Goal: Task Accomplishment & Management: Complete application form

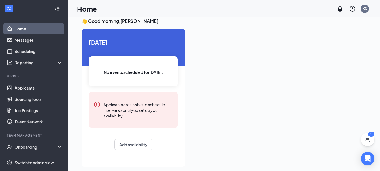
scroll to position [12, 0]
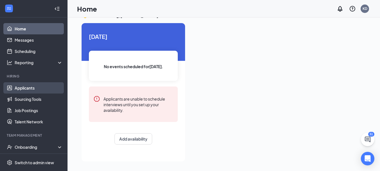
drag, startPoint x: 16, startPoint y: 92, endPoint x: 21, endPoint y: 90, distance: 5.0
click at [16, 92] on link "Applicants" at bounding box center [39, 87] width 48 height 11
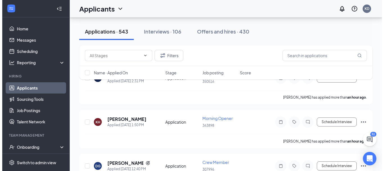
scroll to position [84, 0]
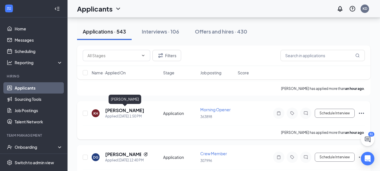
click at [142, 111] on h5 "[PERSON_NAME]" at bounding box center [124, 110] width 39 height 6
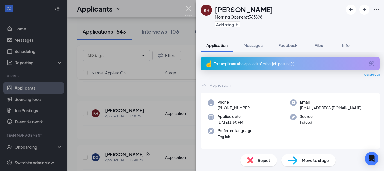
drag, startPoint x: 189, startPoint y: 10, endPoint x: 188, endPoint y: 13, distance: 3.9
click at [189, 10] on img at bounding box center [188, 11] width 7 height 11
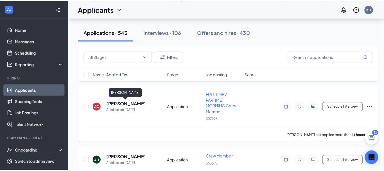
scroll to position [421, 0]
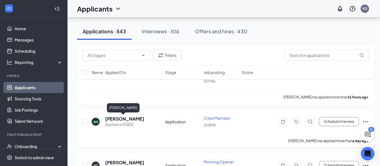
click at [127, 119] on h5 "[PERSON_NAME]" at bounding box center [124, 119] width 39 height 6
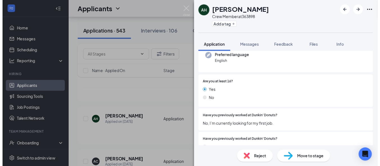
scroll to position [84, 0]
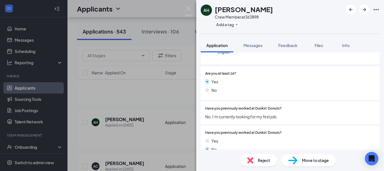
click at [187, 98] on div "AH [PERSON_NAME] Crew Member at 363898 Add a tag Application Messages Feedback …" at bounding box center [192, 85] width 384 height 171
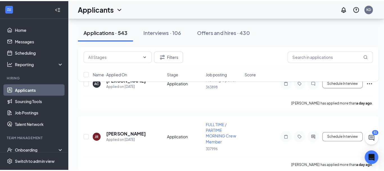
scroll to position [478, 0]
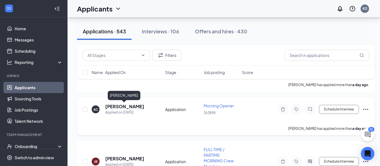
click at [123, 104] on h5 "[PERSON_NAME]" at bounding box center [124, 107] width 39 height 6
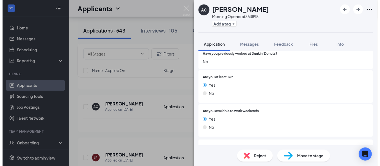
scroll to position [132, 0]
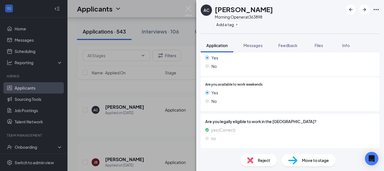
click at [148, 113] on div "AC [PERSON_NAME] Morning Opener at 363898 Add a tag Application Messages Feedba…" at bounding box center [192, 85] width 384 height 171
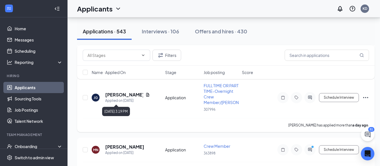
scroll to position [674, 0]
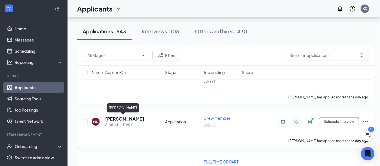
click at [120, 120] on h5 "[PERSON_NAME]" at bounding box center [124, 119] width 39 height 6
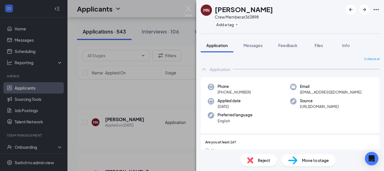
click at [186, 4] on div "MN [PERSON_NAME] Crew Member at 363898 Add a tag Application Messages Feedback …" at bounding box center [192, 85] width 384 height 171
drag, startPoint x: 187, startPoint y: 9, endPoint x: 339, endPoint y: 90, distance: 171.8
click at [187, 9] on img at bounding box center [188, 11] width 7 height 11
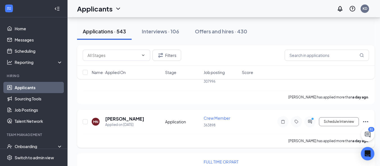
click at [367, 122] on icon "Ellipses" at bounding box center [365, 121] width 5 height 1
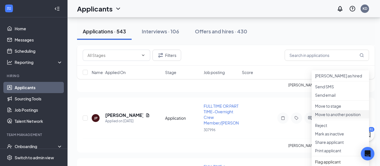
scroll to position [731, 0]
click at [327, 109] on p "Move to stage" at bounding box center [340, 106] width 51 height 6
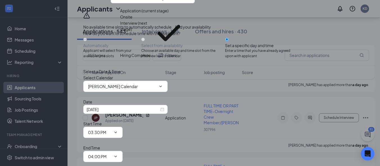
click at [140, 58] on div "Hiring Complete" at bounding box center [135, 55] width 30 height 6
type input "Hiring Complete"
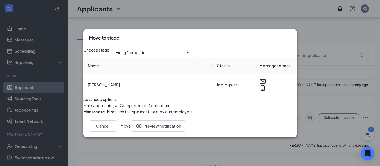
click at [131, 132] on button "Move" at bounding box center [125, 126] width 10 height 11
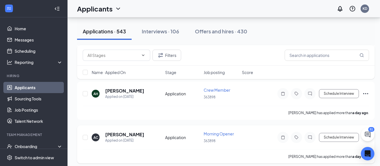
scroll to position [393, 0]
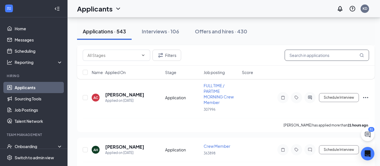
click at [309, 58] on input "text" at bounding box center [326, 55] width 84 height 11
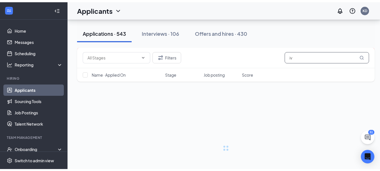
scroll to position [6, 0]
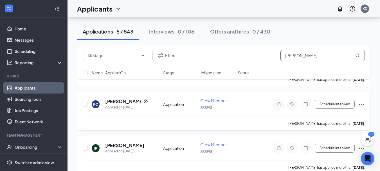
scroll to position [140, 0]
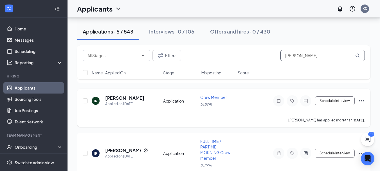
type input "[PERSON_NAME]"
click at [358, 98] on icon "Ellipses" at bounding box center [361, 100] width 7 height 7
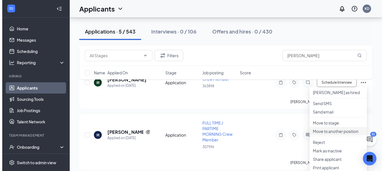
scroll to position [169, 0]
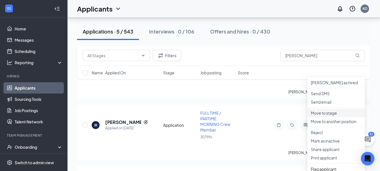
click at [320, 115] on p "Move to stage" at bounding box center [335, 113] width 51 height 6
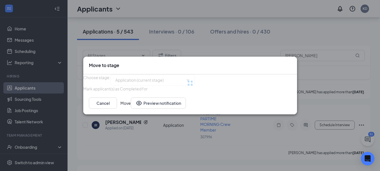
type input "Onsite Interview (next stage)"
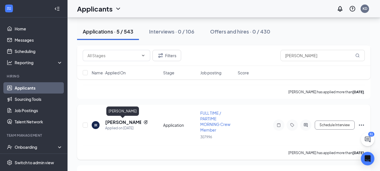
click at [116, 121] on h5 "[PERSON_NAME]" at bounding box center [123, 122] width 36 height 6
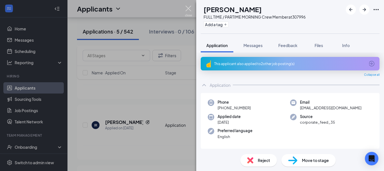
click at [188, 11] on img at bounding box center [188, 11] width 7 height 11
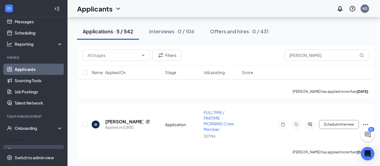
scroll to position [28, 0]
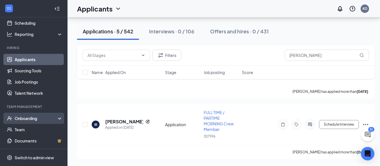
click at [36, 118] on div "Onboarding" at bounding box center [36, 119] width 43 height 6
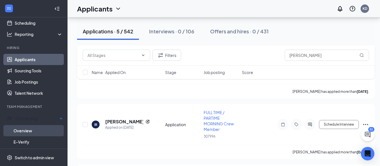
click at [33, 126] on link "Overview" at bounding box center [37, 130] width 49 height 11
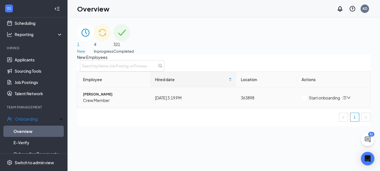
click at [317, 101] on div "Start onboarding" at bounding box center [320, 97] width 38 height 6
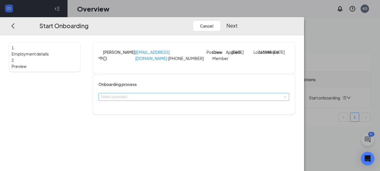
click at [180, 99] on div "Select a process" at bounding box center [192, 97] width 183 height 6
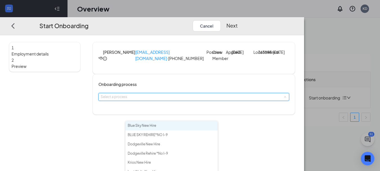
click at [157, 129] on li "Blue Sky New Hire" at bounding box center [171, 125] width 92 height 9
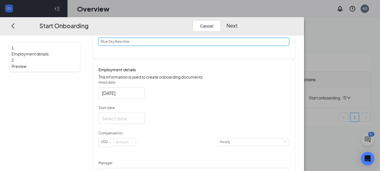
scroll to position [56, 0]
drag, startPoint x: 166, startPoint y: 117, endPoint x: 166, endPoint y: 120, distance: 3.1
click at [141, 95] on div at bounding box center [122, 91] width 40 height 7
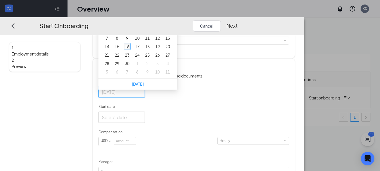
type input "[DATE]"
click at [130, 50] on div "16" at bounding box center [127, 46] width 7 height 7
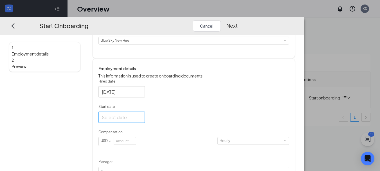
click at [141, 120] on div at bounding box center [122, 116] width 40 height 7
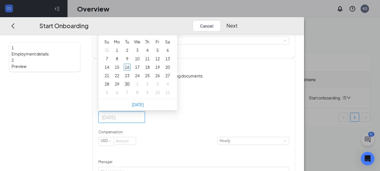
type input "[DATE]"
click at [130, 87] on div "30" at bounding box center [127, 83] width 7 height 7
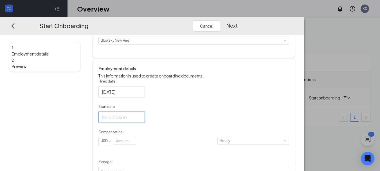
click at [145, 123] on div at bounding box center [121, 116] width 46 height 11
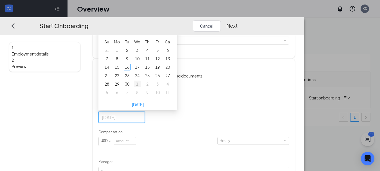
type input "[DATE]"
click at [140, 87] on div "1" at bounding box center [137, 83] width 7 height 7
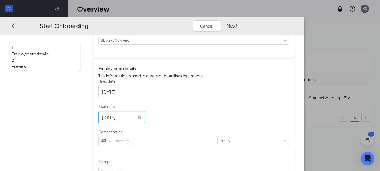
click at [197, 123] on div "[DATE]" at bounding box center [193, 116] width 191 height 11
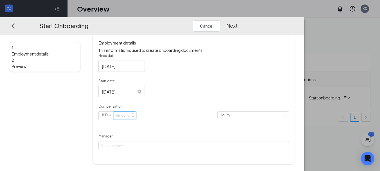
click at [136, 119] on input at bounding box center [125, 114] width 22 height 7
type input "15"
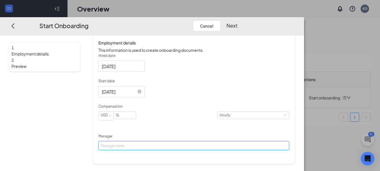
click at [162, 150] on input "Manager" at bounding box center [193, 145] width 191 height 9
type input "[PERSON_NAME]"
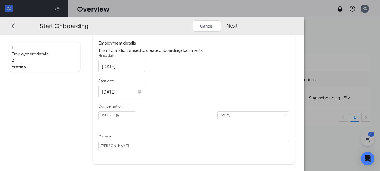
drag, startPoint x: 350, startPoint y: 7, endPoint x: 348, endPoint y: 15, distance: 7.9
click at [304, 17] on div "Start Onboarding Cancel Next" at bounding box center [152, 26] width 304 height 18
click at [237, 20] on button "Next" at bounding box center [231, 25] width 11 height 11
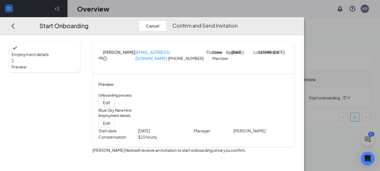
scroll to position [16, 0]
click at [237, 22] on button "Confirm and Send Invitation" at bounding box center [204, 25] width 65 height 11
click at [53, 1] on div "Start Onboarding Cancel Employment details 2 Preview [GEOGRAPHIC_DATA] [PERSON_…" at bounding box center [190, 85] width 380 height 171
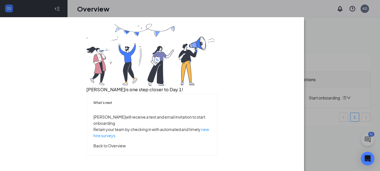
scroll to position [0, 0]
click at [44, 2] on div "[PERSON_NAME] is one step closer to Day 1! What’s next [PERSON_NAME] will recei…" at bounding box center [190, 85] width 380 height 171
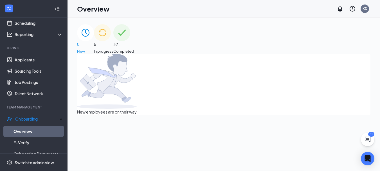
click at [44, 2] on div "Start Onboarding Cancel Next 1 Employment details 2 Preview Onboarding process …" at bounding box center [190, 85] width 380 height 171
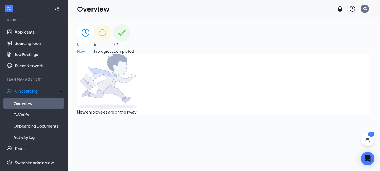
scroll to position [56, 0]
click at [113, 49] on div "5 In progress" at bounding box center [103, 39] width 19 height 30
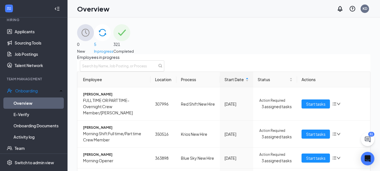
click at [94, 44] on div "0 New" at bounding box center [85, 39] width 17 height 30
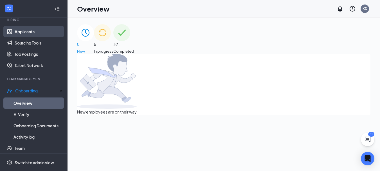
click at [27, 29] on link "Applicants" at bounding box center [39, 31] width 48 height 11
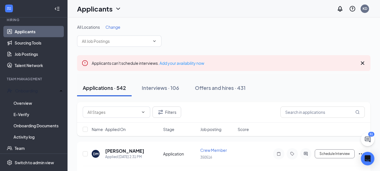
click at [309, 84] on div "Applications · 542 Interviews · 106 Offers and hires · 431" at bounding box center [223, 87] width 293 height 17
click at [321, 114] on input "text" at bounding box center [322, 111] width 84 height 11
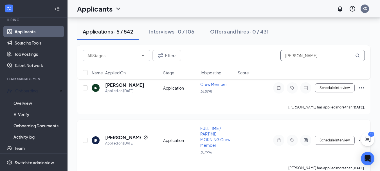
scroll to position [140, 0]
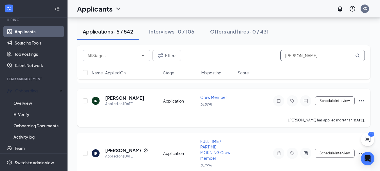
type input "[PERSON_NAME]"
click at [361, 101] on icon "Ellipses" at bounding box center [361, 100] width 7 height 7
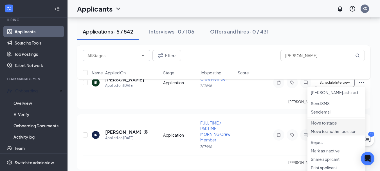
scroll to position [169, 0]
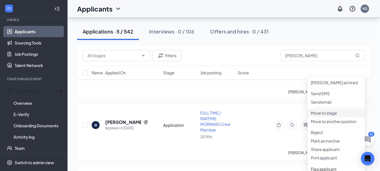
click at [329, 115] on p "Move to stage" at bounding box center [335, 113] width 51 height 6
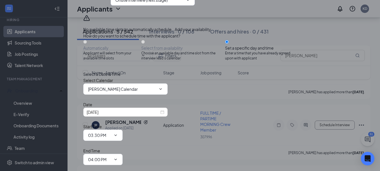
click at [141, 6] on span "Onsite Interview (next stage)" at bounding box center [152, -1] width 84 height 11
click at [146, 3] on input "Onsite Interview (next stage)" at bounding box center [149, 0] width 68 height 6
click at [150, 60] on div "Hiring Complete" at bounding box center [135, 57] width 30 height 6
type input "Hiring Complete"
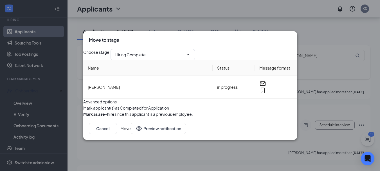
click at [131, 134] on button "Move" at bounding box center [125, 128] width 10 height 11
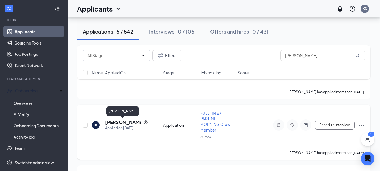
click at [125, 120] on h5 "[PERSON_NAME]" at bounding box center [123, 122] width 36 height 6
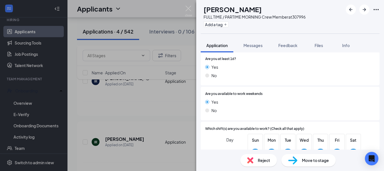
scroll to position [197, 0]
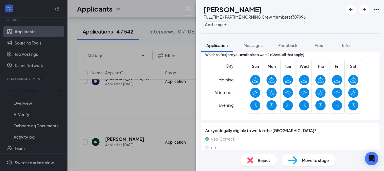
click at [144, 115] on div "IR [PERSON_NAME] FULL TIME / PARTIME MORNING Crew Member at 307996 Add a tag Ap…" at bounding box center [192, 85] width 384 height 171
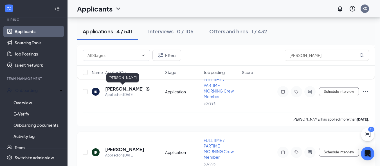
scroll to position [185, 0]
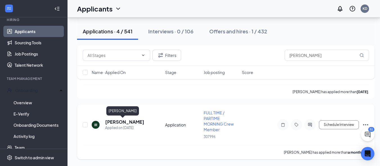
click at [121, 125] on h5 "[PERSON_NAME]" at bounding box center [124, 122] width 39 height 6
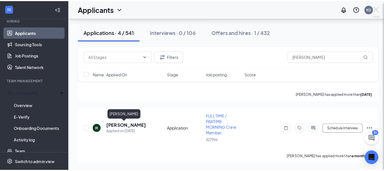
scroll to position [181, 0]
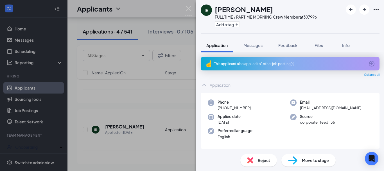
click at [45, 143] on div "IR [PERSON_NAME] FULL TIME / PARTIME MORNING Crew Member at 307996 Add a tag Ap…" at bounding box center [192, 85] width 384 height 171
click at [56, 146] on div "IR [PERSON_NAME] FULL TIME / PARTIME MORNING Crew Member at 307996 Add a tag Ap…" at bounding box center [192, 85] width 384 height 171
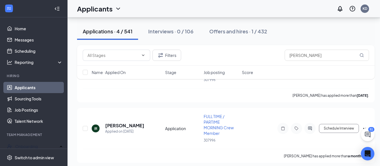
scroll to position [185, 0]
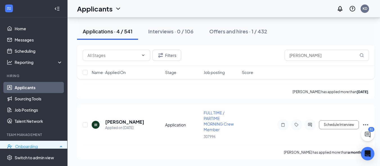
click at [50, 141] on div "Onboarding" at bounding box center [33, 146] width 67 height 11
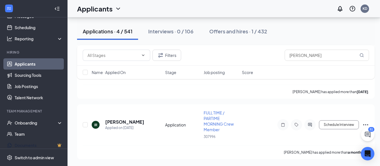
scroll to position [56, 0]
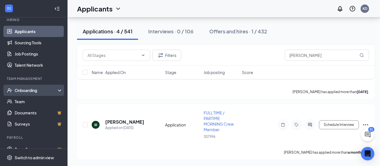
click at [31, 88] on div "Onboarding" at bounding box center [36, 91] width 43 height 6
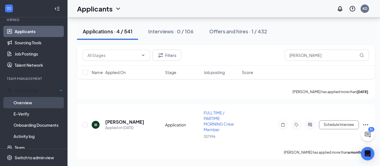
click at [26, 97] on link "Overview" at bounding box center [37, 102] width 49 height 11
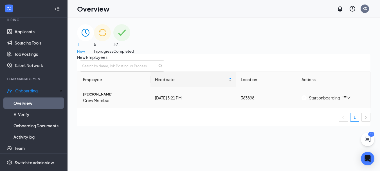
drag, startPoint x: 332, startPoint y: 118, endPoint x: 324, endPoint y: 106, distance: 14.2
click at [331, 115] on div "Employee Hired date Location Actions [PERSON_NAME] Crew Member [DATE] 3:21 PM 3…" at bounding box center [223, 96] width 293 height 50
click at [324, 101] on div "Start onboarding" at bounding box center [320, 97] width 38 height 6
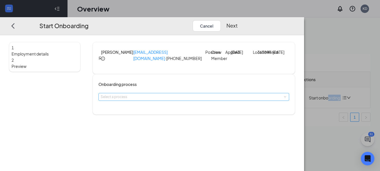
click at [154, 99] on div "Select a process" at bounding box center [192, 97] width 183 height 6
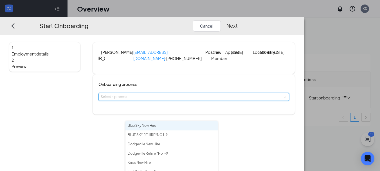
click at [153, 126] on span "Blue Sky New Hire" at bounding box center [142, 125] width 28 height 4
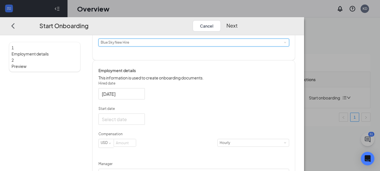
scroll to position [56, 0]
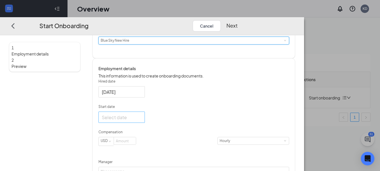
click at [145, 123] on div at bounding box center [121, 116] width 46 height 11
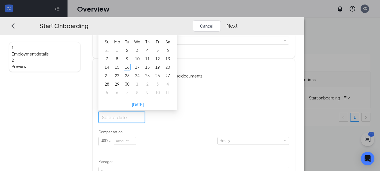
click at [141, 120] on div at bounding box center [122, 116] width 40 height 7
type input "[DATE]"
click at [120, 79] on div "22" at bounding box center [117, 75] width 7 height 7
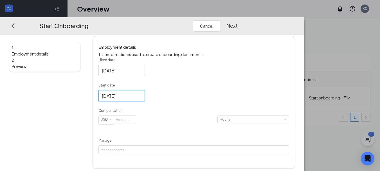
scroll to position [100, 0]
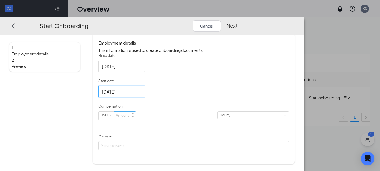
click at [136, 119] on input at bounding box center [125, 114] width 22 height 7
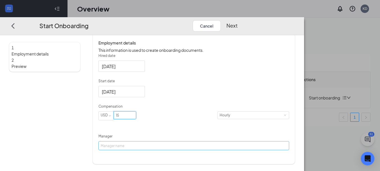
type input "15"
click at [167, 150] on input "Manager" at bounding box center [193, 145] width 191 height 9
type input "[PERSON_NAME]"
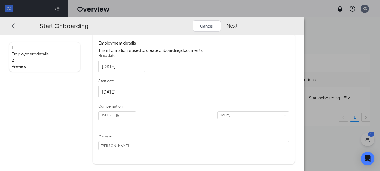
click at [237, 20] on button "Next" at bounding box center [231, 25] width 11 height 11
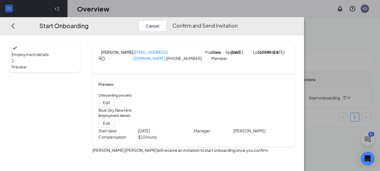
scroll to position [16, 0]
click at [237, 20] on button "Confirm and Send Invitation" at bounding box center [204, 25] width 65 height 11
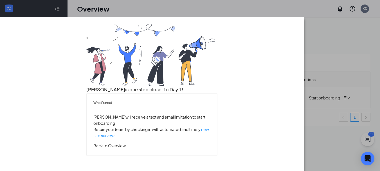
scroll to position [0, 0]
